Goal: Task Accomplishment & Management: Manage account settings

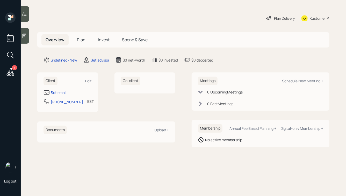
click at [87, 83] on div "Client Edit" at bounding box center [68, 80] width 48 height 9
click at [89, 80] on div "Edit" at bounding box center [88, 80] width 6 height 5
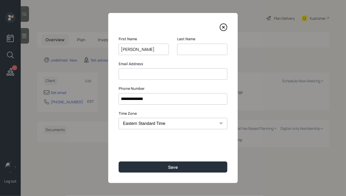
type input "[PERSON_NAME]"
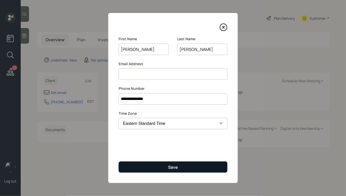
click at [154, 168] on button "Save" at bounding box center [173, 166] width 109 height 11
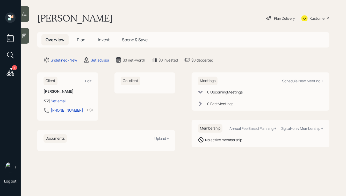
click at [23, 36] on icon at bounding box center [24, 35] width 5 height 5
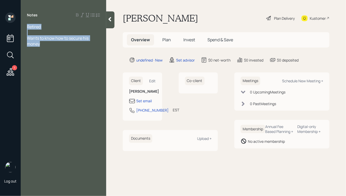
drag, startPoint x: 53, startPoint y: 45, endPoint x: 16, endPoint y: 12, distance: 50.2
click at [16, 12] on div "1 Log out Notes Retired Wants to know how to secure his money [PERSON_NAME] Pla…" at bounding box center [173, 98] width 346 height 196
click at [44, 40] on span "Wants to know how to secure his money" at bounding box center [58, 40] width 62 height 11
click at [31, 32] on div at bounding box center [63, 33] width 73 height 6
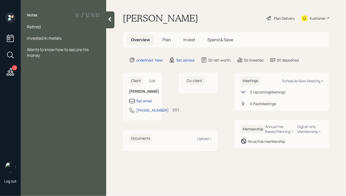
click at [110, 19] on icon at bounding box center [110, 19] width 3 height 4
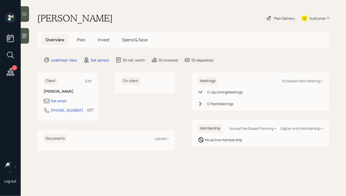
click at [23, 33] on icon at bounding box center [24, 35] width 5 height 5
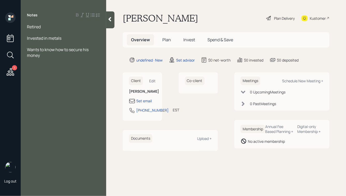
click at [114, 22] on div at bounding box center [110, 19] width 8 height 17
